Goal: Task Accomplishment & Management: Use online tool/utility

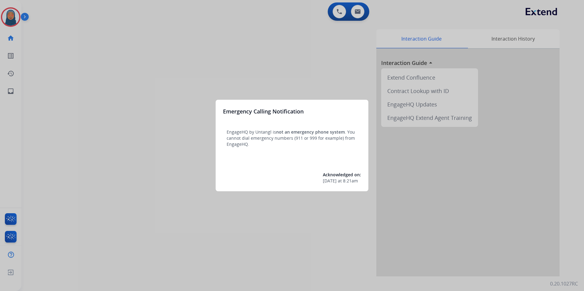
click at [142, 69] on div at bounding box center [292, 145] width 584 height 291
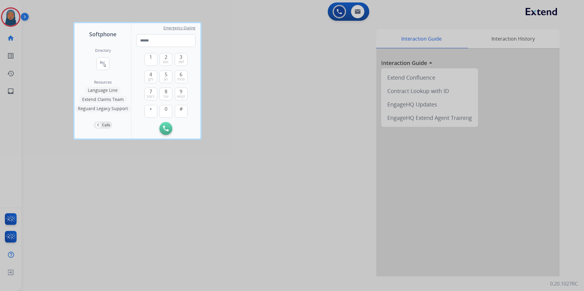
click at [118, 69] on div "Directory connect_without_contact Resource Directory Resources Language Line Ex…" at bounding box center [102, 88] width 56 height 100
click at [37, 61] on div at bounding box center [292, 145] width 584 height 291
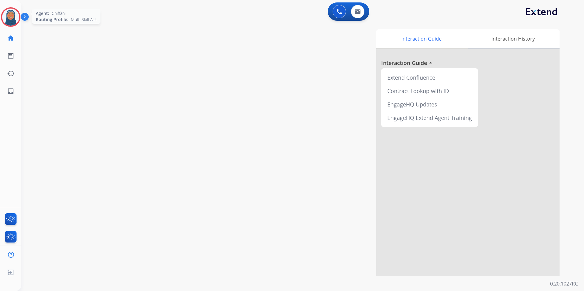
click at [14, 20] on img at bounding box center [10, 17] width 17 height 17
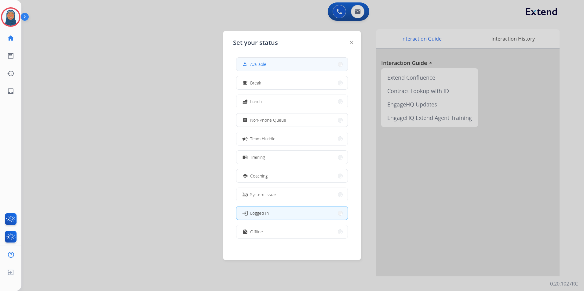
click at [300, 63] on button "how_to_reg Available" at bounding box center [291, 64] width 111 height 13
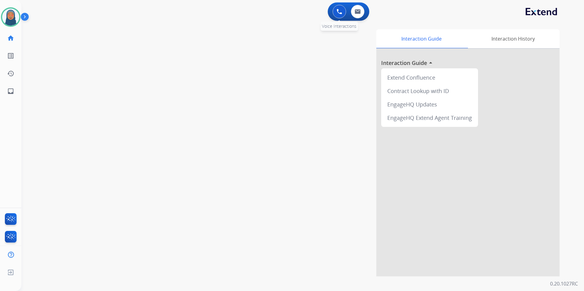
click at [340, 15] on button at bounding box center [338, 11] width 13 height 13
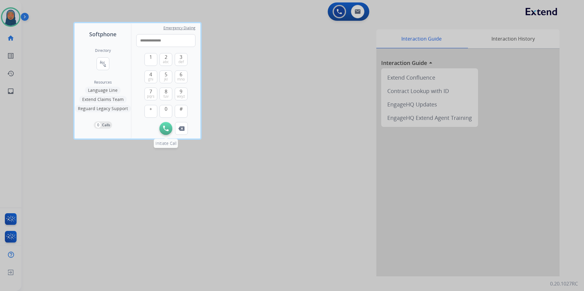
type input "**********"
click at [165, 129] on img at bounding box center [165, 128] width 5 height 5
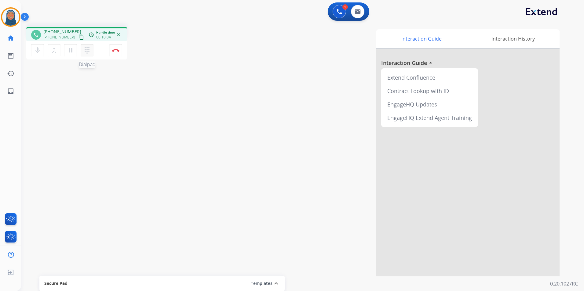
click at [85, 53] on mat-icon "dialpad" at bounding box center [86, 50] width 7 height 7
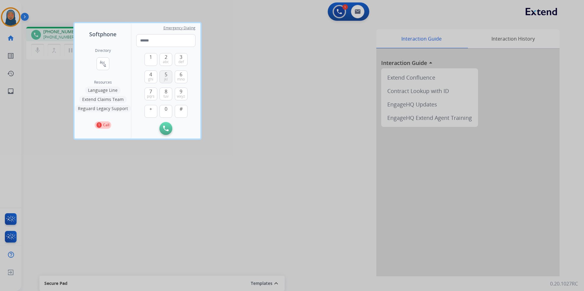
click at [165, 79] on span "jkl" at bounding box center [166, 79] width 4 height 5
click at [169, 79] on button "5 jkl" at bounding box center [165, 76] width 13 height 13
click at [168, 74] on button "5 jkl" at bounding box center [165, 76] width 13 height 13
type input "***"
click at [112, 154] on div at bounding box center [292, 145] width 584 height 291
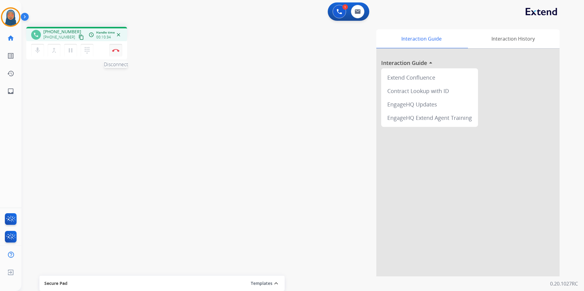
click at [117, 49] on img at bounding box center [115, 50] width 7 height 3
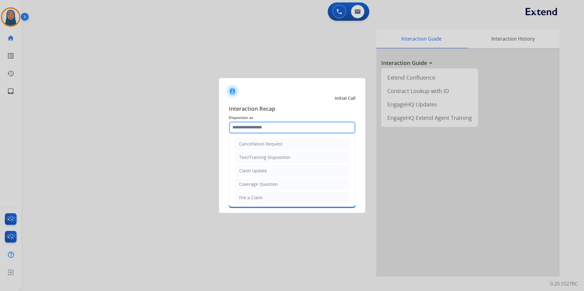
click at [284, 127] on input "text" at bounding box center [292, 127] width 127 height 12
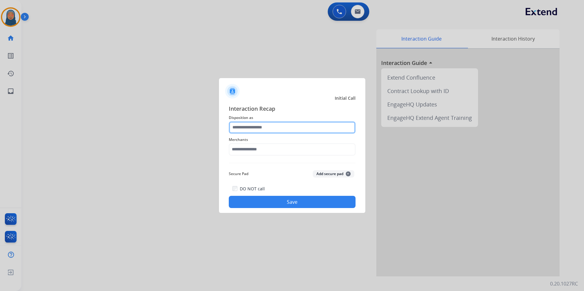
click at [248, 130] on input "text" at bounding box center [292, 127] width 127 height 12
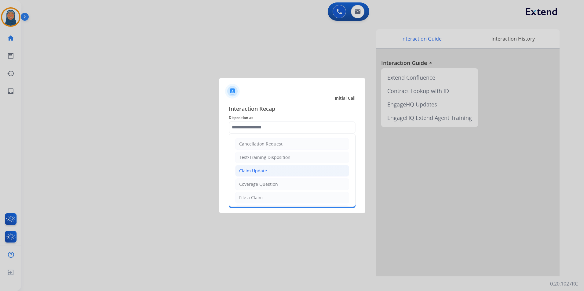
click at [269, 170] on li "Claim Update" at bounding box center [292, 171] width 114 height 12
type input "**********"
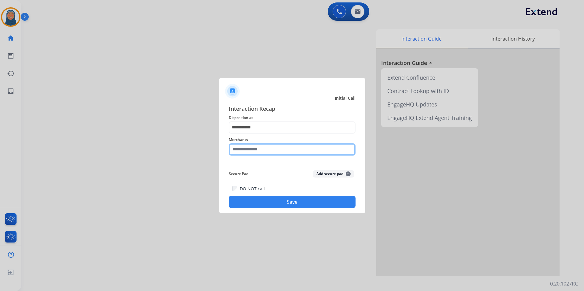
click at [264, 149] on input "text" at bounding box center [292, 149] width 127 height 12
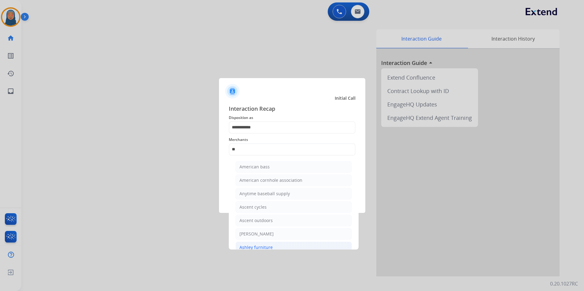
click at [251, 245] on div "Ashley furniture" at bounding box center [255, 247] width 33 height 6
type input "**********"
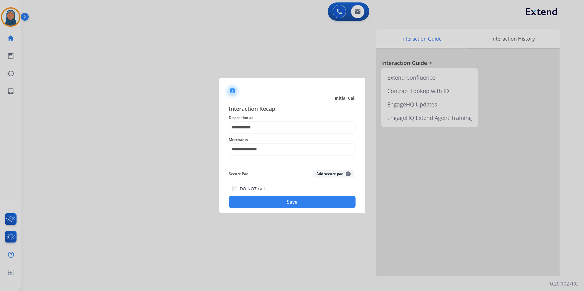
click at [301, 205] on button "Save" at bounding box center [292, 202] width 127 height 12
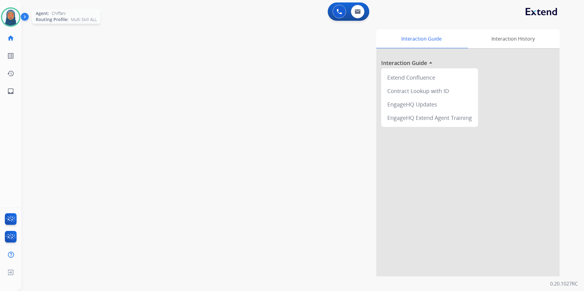
click at [9, 9] on div at bounding box center [11, 17] width 20 height 20
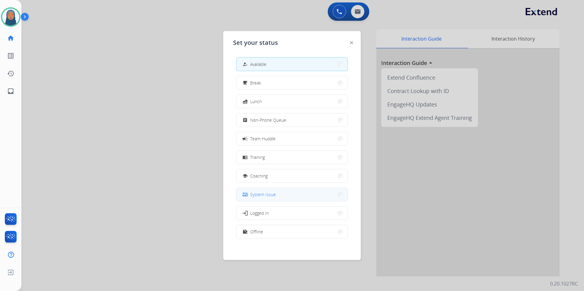
scroll to position [2, 0]
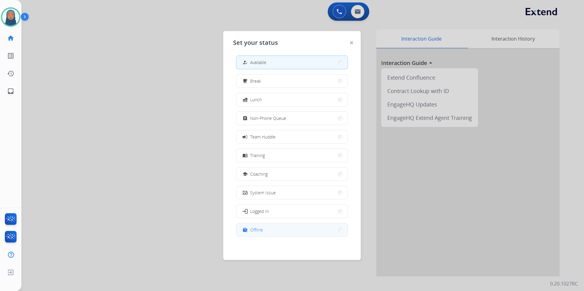
click at [267, 233] on button "work_off Offline" at bounding box center [291, 229] width 111 height 13
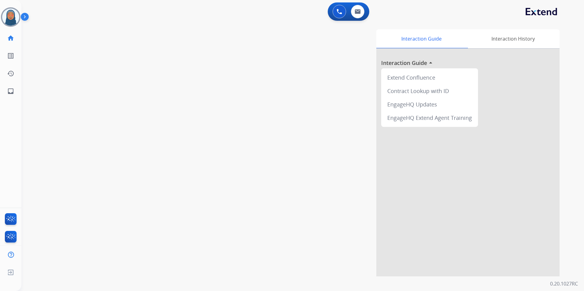
click at [37, 272] on div "swap_horiz Break voice bridge close_fullscreen Connect 3-Way Call merge_type Se…" at bounding box center [294, 149] width 547 height 255
click at [8, 273] on img at bounding box center [10, 273] width 11 height 12
click at [32, 274] on span "Log out" at bounding box center [40, 273] width 37 height 9
